Goal: Information Seeking & Learning: Check status

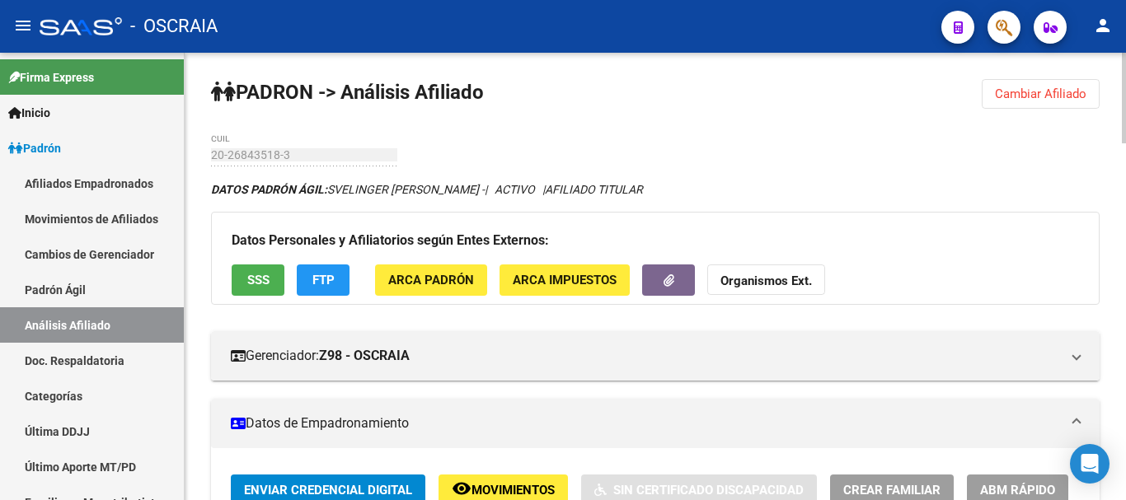
drag, startPoint x: 264, startPoint y: 141, endPoint x: 701, endPoint y: 160, distance: 437.4
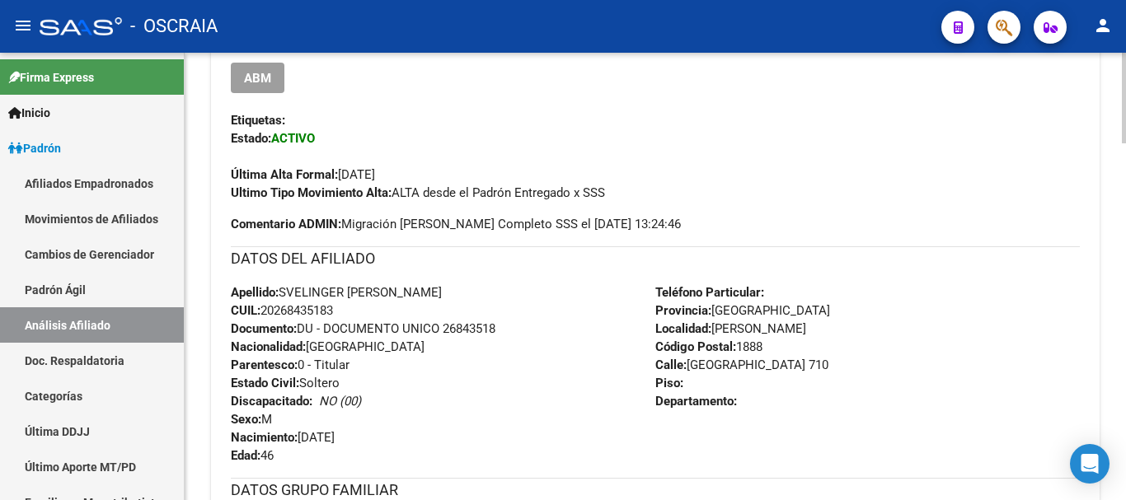
scroll to position [495, 0]
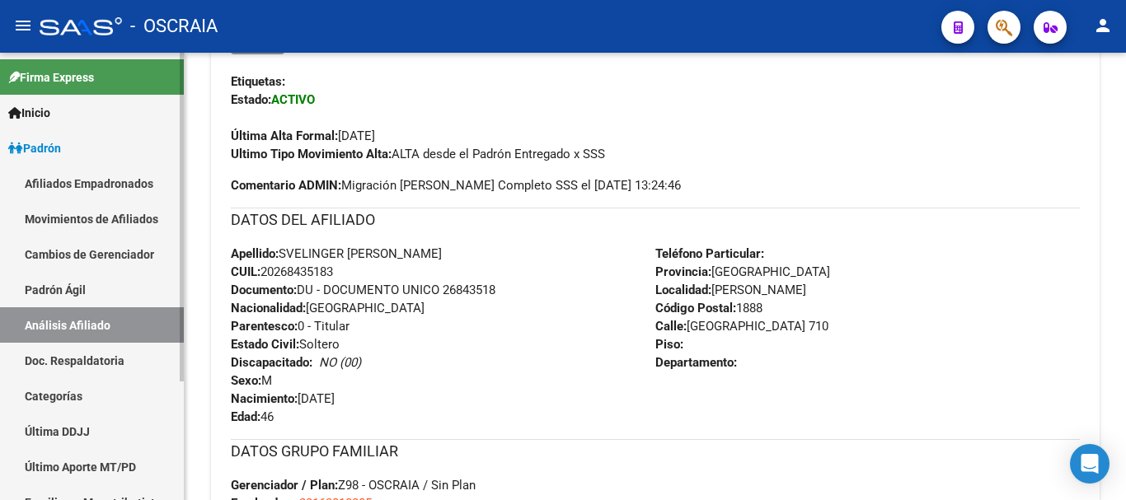
click at [74, 279] on link "Padrón Ágil" at bounding box center [92, 289] width 184 height 35
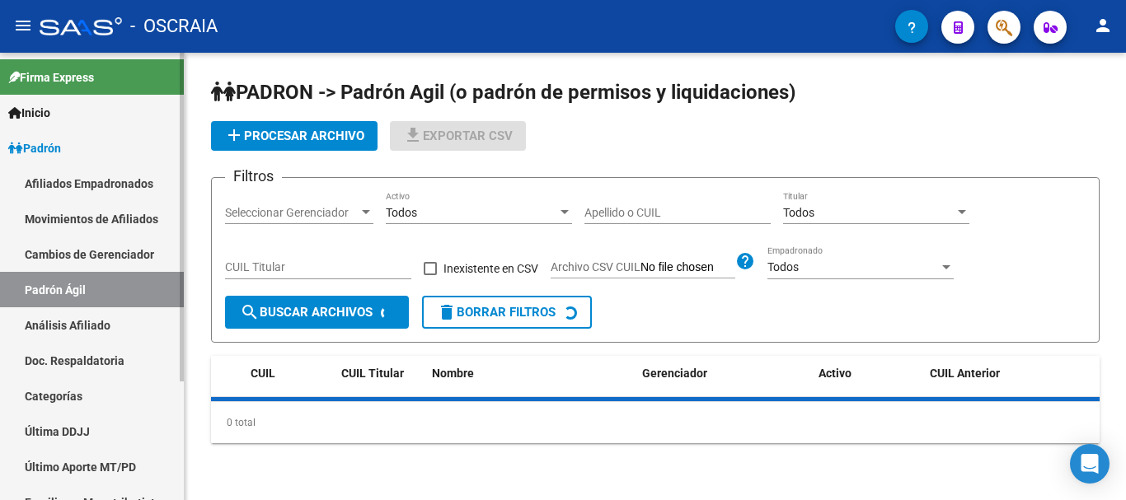
click at [85, 327] on link "Análisis Afiliado" at bounding box center [92, 325] width 184 height 35
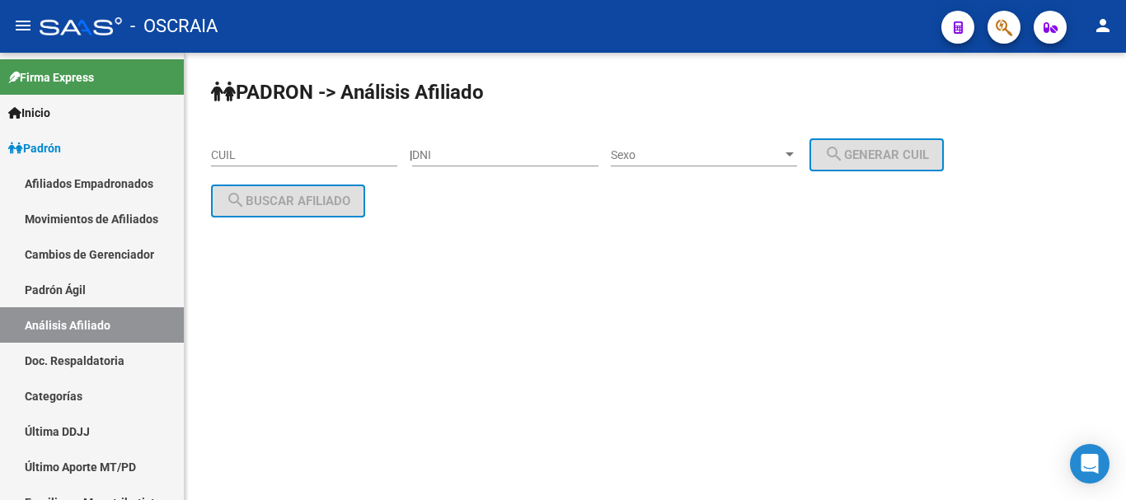
click at [502, 157] on input "DNI" at bounding box center [505, 155] width 186 height 14
click at [348, 157] on input "CUIL" at bounding box center [304, 155] width 186 height 14
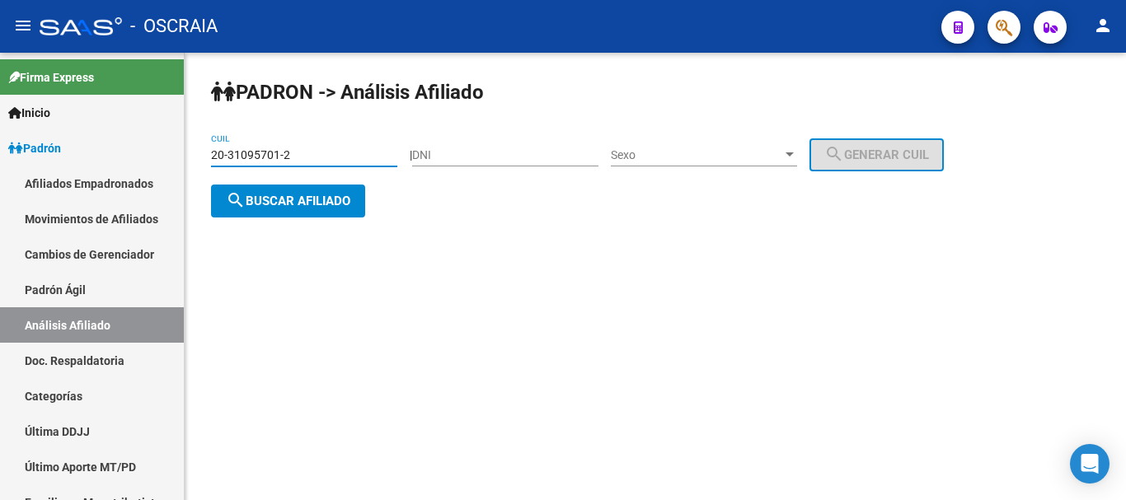
type input "20-31095701-2"
click at [317, 204] on span "search Buscar afiliado" at bounding box center [288, 201] width 124 height 15
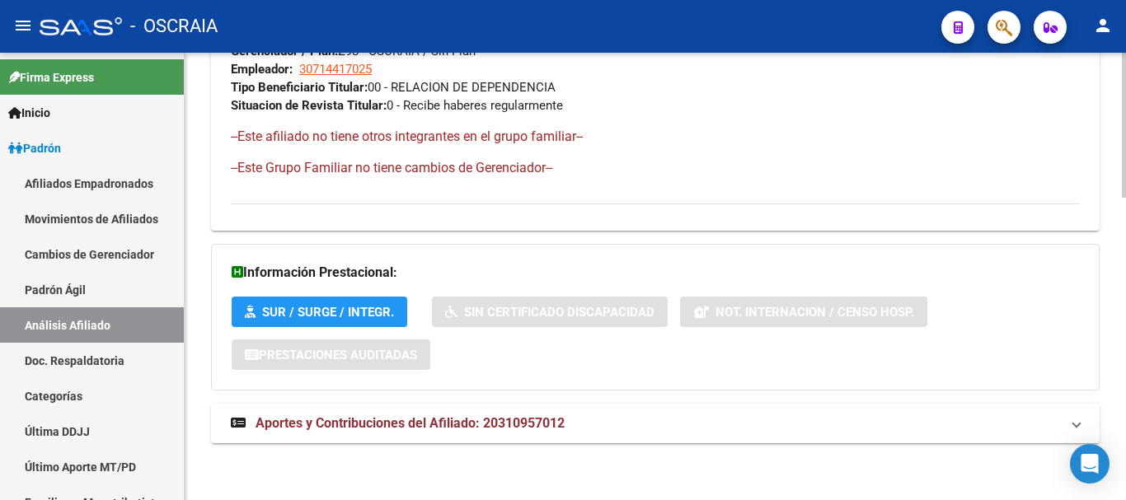
scroll to position [930, 0]
click at [395, 425] on span "Aportes y Contribuciones del Afiliado: 20310957012" at bounding box center [410, 423] width 309 height 16
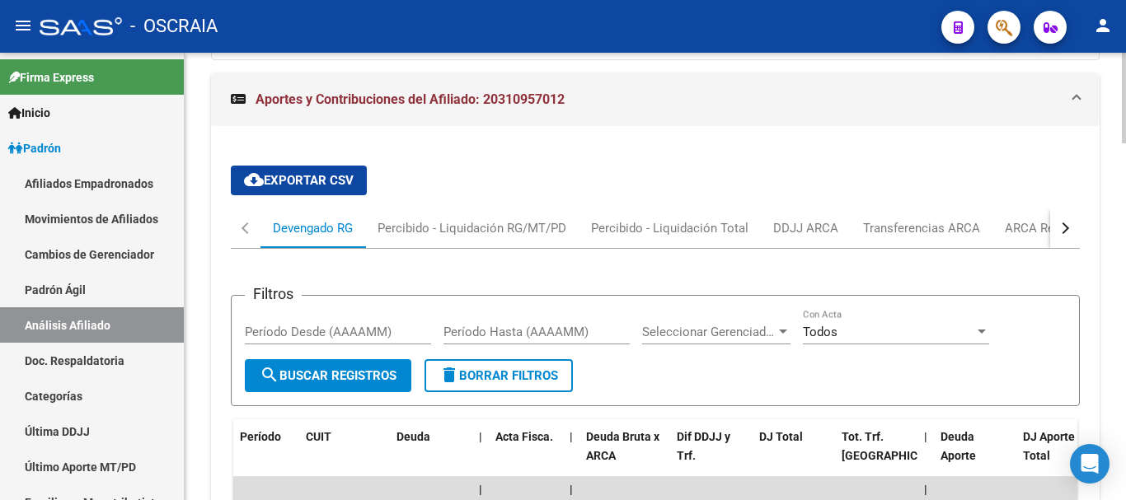
scroll to position [1425, 0]
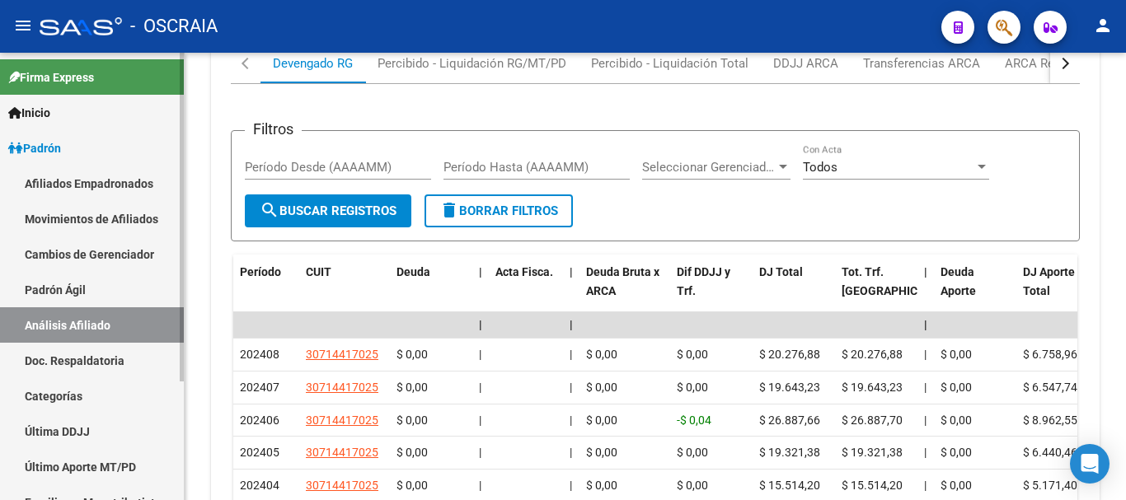
click at [79, 270] on link "Cambios de Gerenciador" at bounding box center [92, 254] width 184 height 35
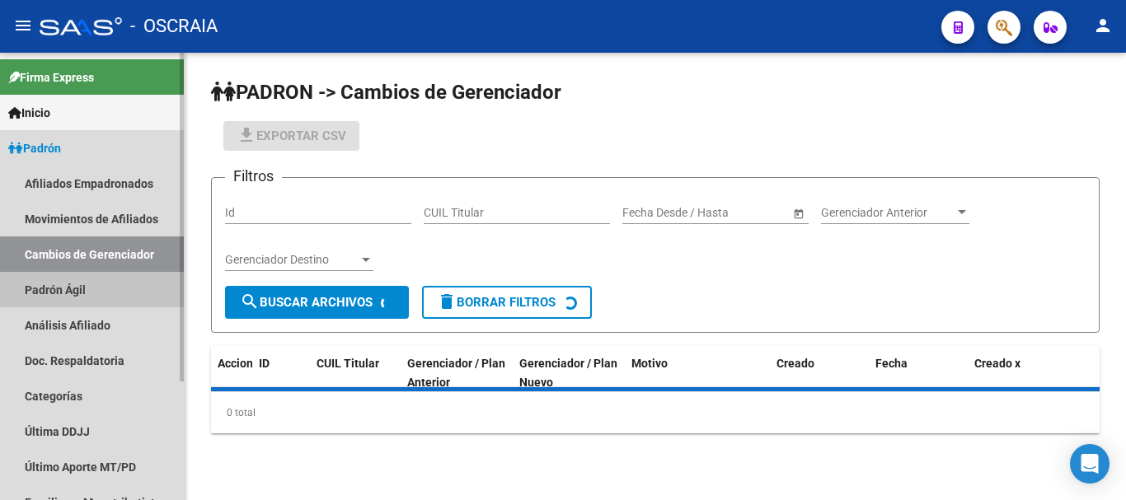
click at [79, 284] on link "Padrón Ágil" at bounding box center [92, 289] width 184 height 35
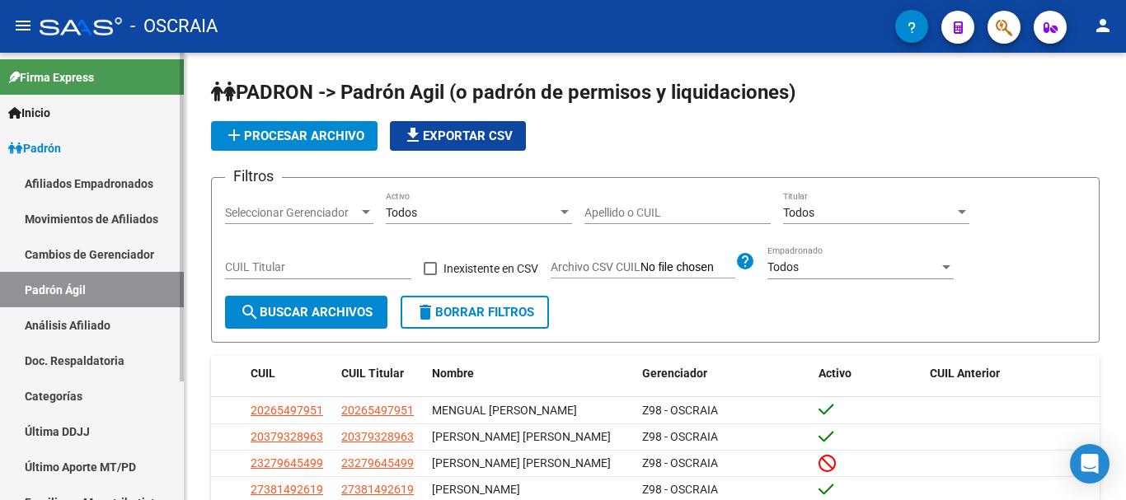
click at [77, 327] on link "Análisis Afiliado" at bounding box center [92, 325] width 184 height 35
